Goal: Navigation & Orientation: Find specific page/section

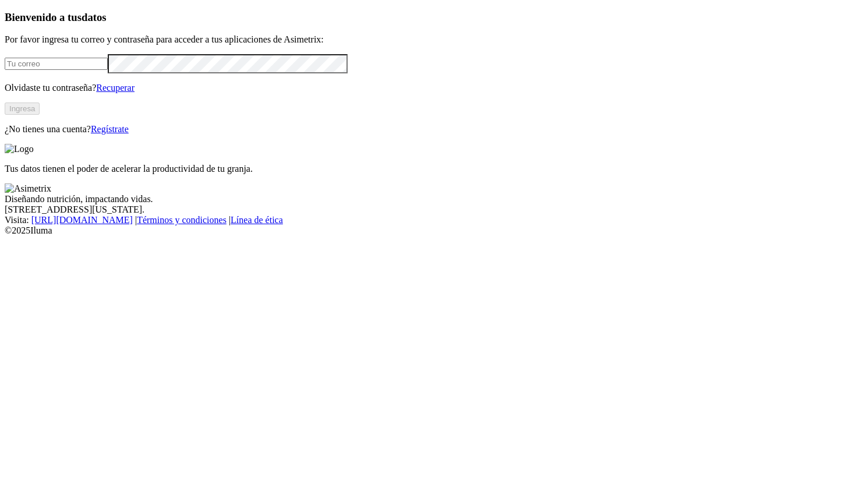
click at [97, 70] on input "email" at bounding box center [56, 64] width 103 height 12
type input "[PERSON_NAME][EMAIL_ADDRESS][PERSON_NAME][DOMAIN_NAME]"
click at [40, 115] on button "Ingresa" at bounding box center [22, 109] width 35 height 12
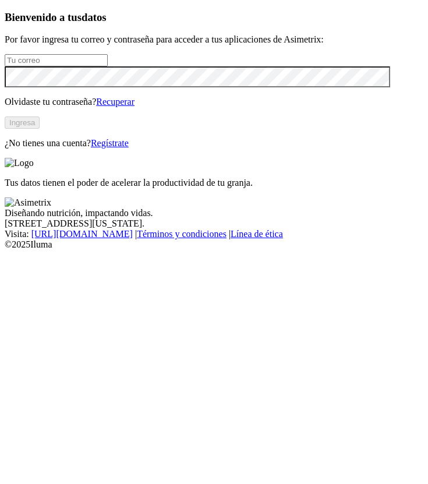
click at [108, 66] on input "email" at bounding box center [56, 60] width 103 height 12
type input "[PERSON_NAME][EMAIL_ADDRESS][PERSON_NAME][DOMAIN_NAME]"
click at [40, 129] on button "Ingresa" at bounding box center [22, 122] width 35 height 12
